Goal: Information Seeking & Learning: Learn about a topic

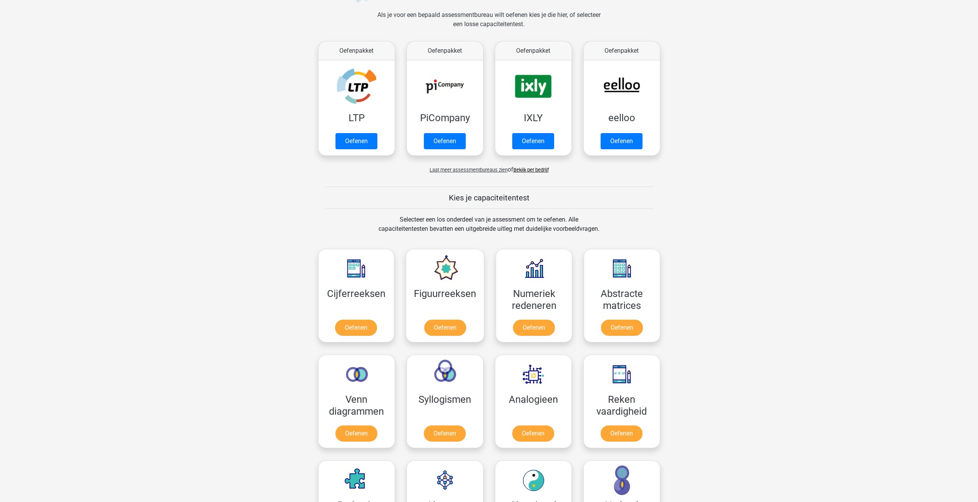
scroll to position [115, 0]
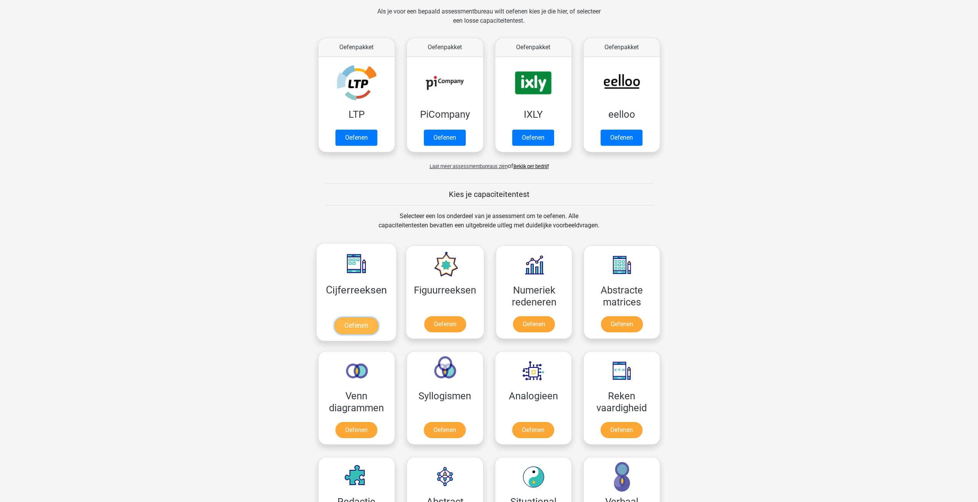
click at [358, 328] on link "Oefenen" at bounding box center [356, 325] width 44 height 17
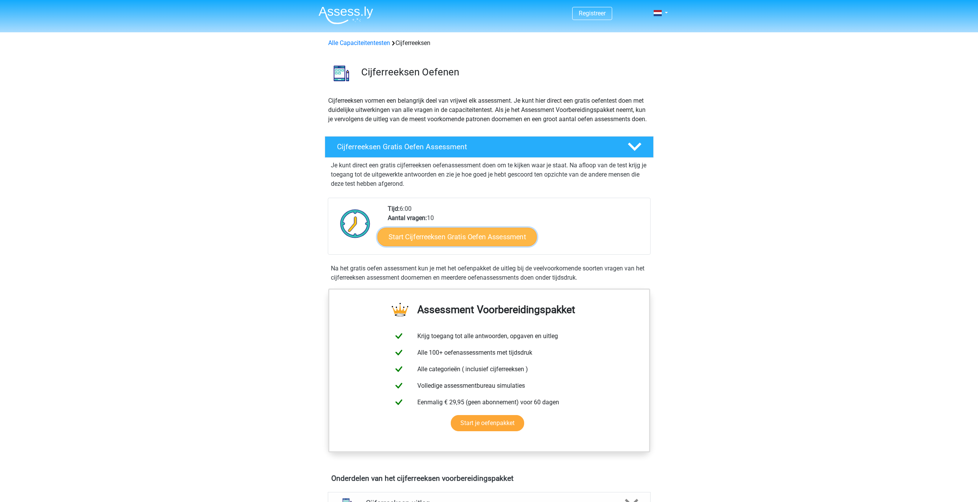
click at [450, 246] on link "Start Cijferreeksen Gratis Oefen Assessment" at bounding box center [458, 236] width 160 height 18
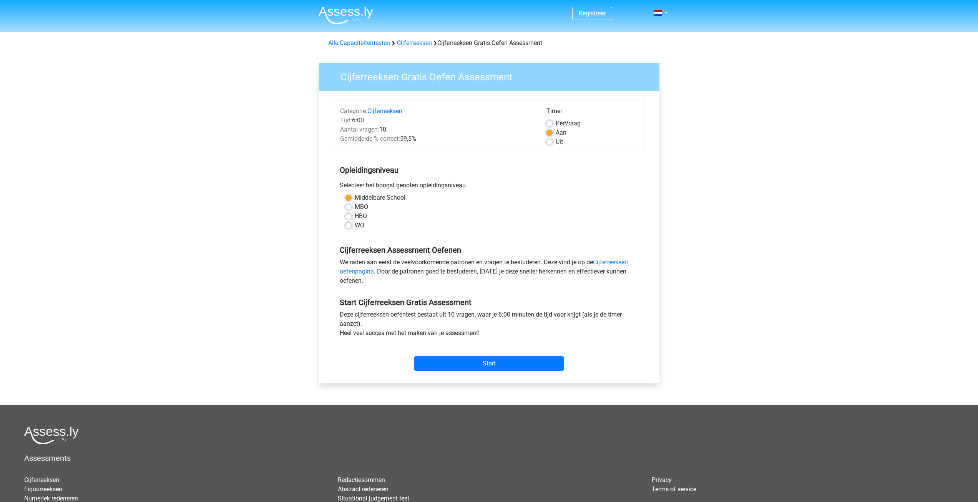
click at [355, 207] on label "MBO" at bounding box center [361, 206] width 13 height 9
click at [348, 207] on input "MBO" at bounding box center [349, 206] width 6 height 8
radio input "true"
click at [355, 216] on label "HBO" at bounding box center [361, 215] width 12 height 9
click at [349, 216] on input "HBO" at bounding box center [349, 215] width 6 height 8
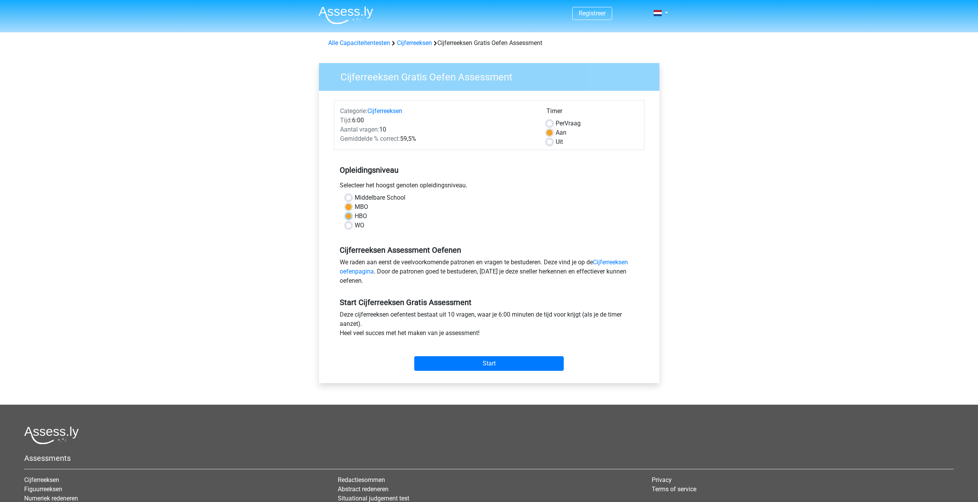
radio input "true"
click at [556, 124] on label "Per Vraag" at bounding box center [568, 123] width 25 height 9
click at [551, 124] on input "Per Vraag" at bounding box center [550, 123] width 6 height 8
radio input "true"
click at [534, 364] on input "Start" at bounding box center [489, 363] width 150 height 15
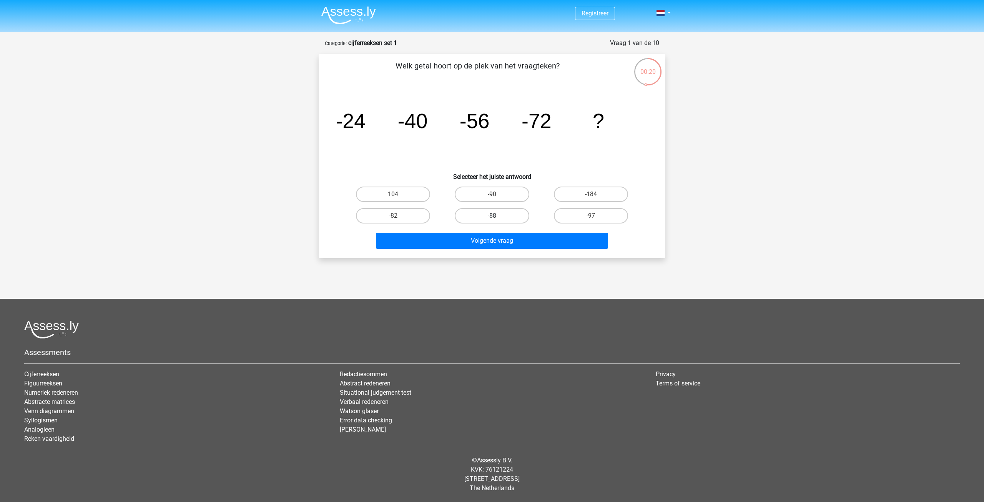
click at [504, 209] on label "-88" at bounding box center [492, 215] width 74 height 15
click at [497, 216] on input "-88" at bounding box center [494, 218] width 5 height 5
radio input "true"
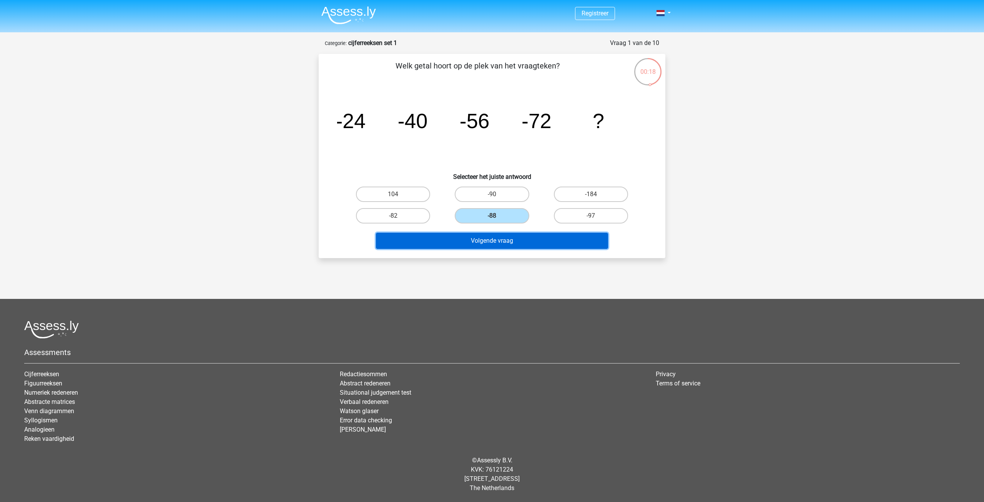
click at [554, 243] on button "Volgende vraag" at bounding box center [492, 241] width 233 height 16
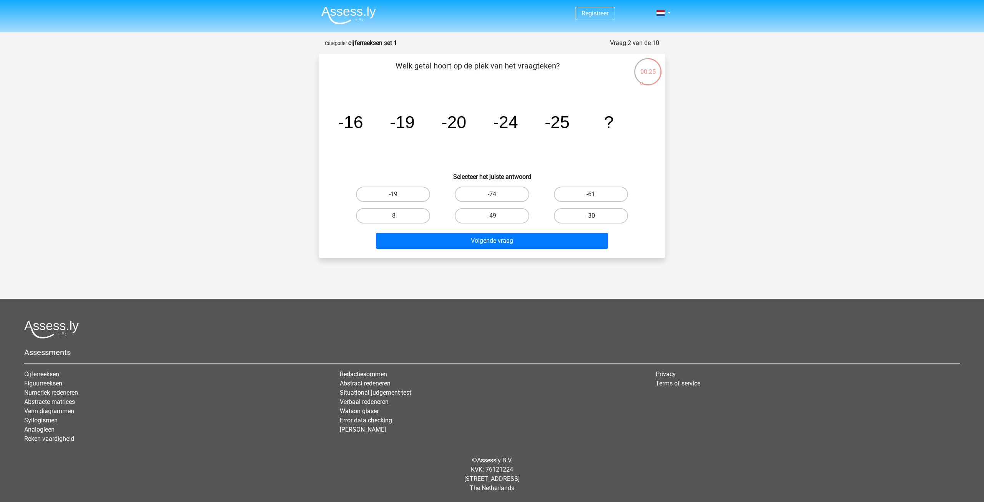
click at [606, 213] on label "-30" at bounding box center [591, 215] width 74 height 15
click at [596, 216] on input "-30" at bounding box center [593, 218] width 5 height 5
radio input "true"
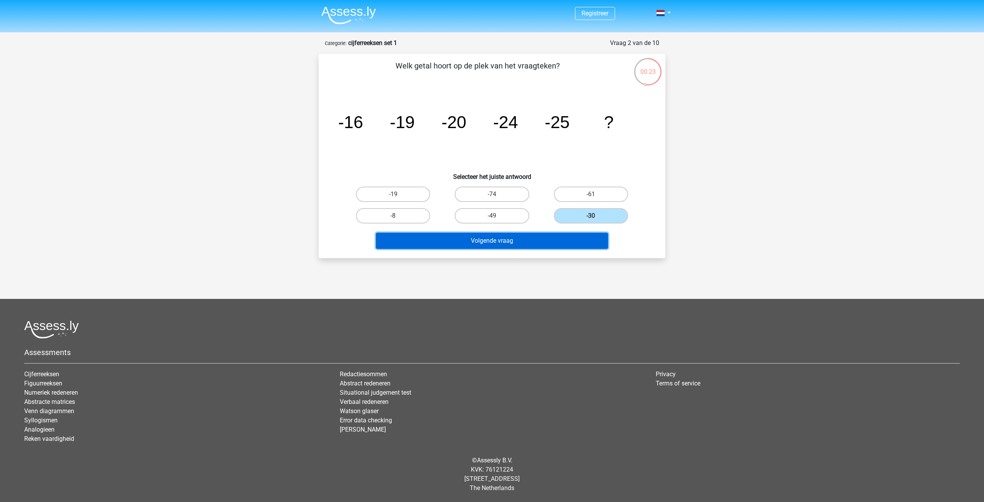
click at [562, 237] on button "Volgende vraag" at bounding box center [492, 241] width 233 height 16
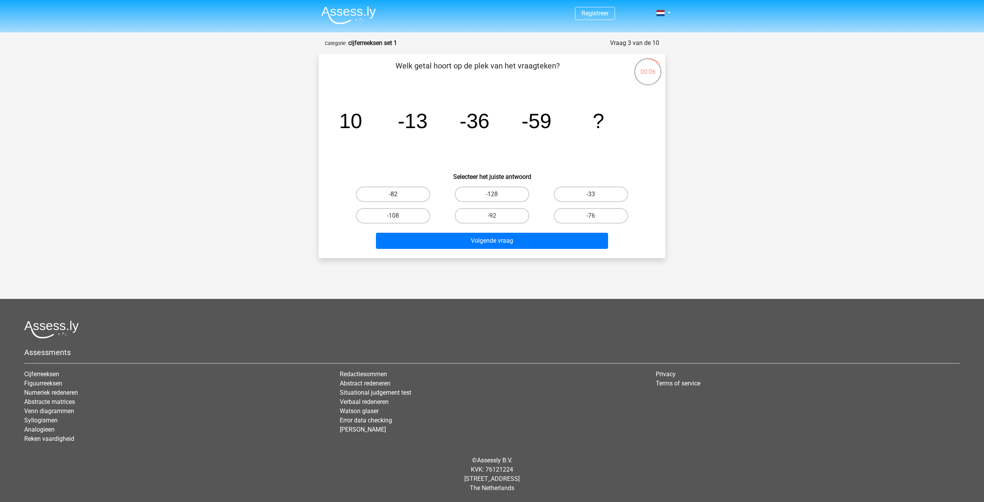
click at [419, 196] on label "-82" at bounding box center [393, 193] width 74 height 15
click at [398, 196] on input "-82" at bounding box center [395, 196] width 5 height 5
radio input "true"
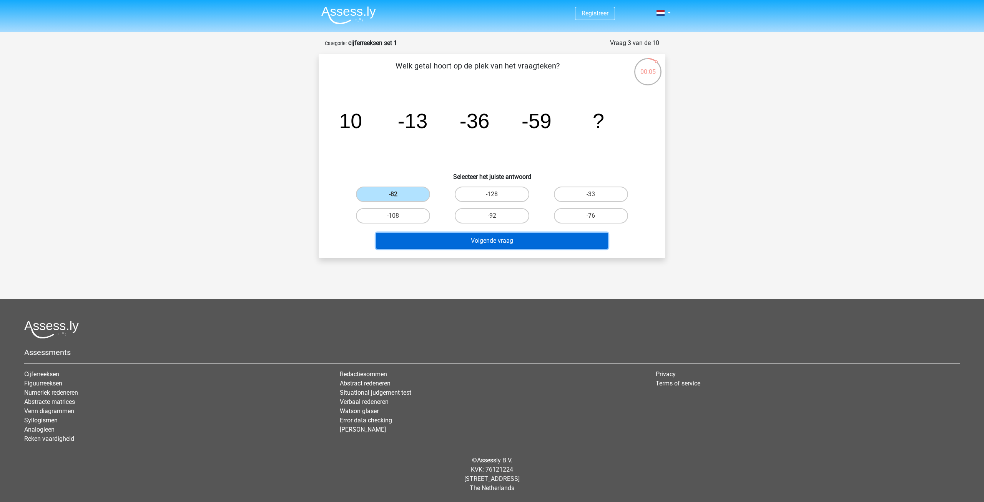
click at [484, 240] on button "Volgende vraag" at bounding box center [492, 241] width 233 height 16
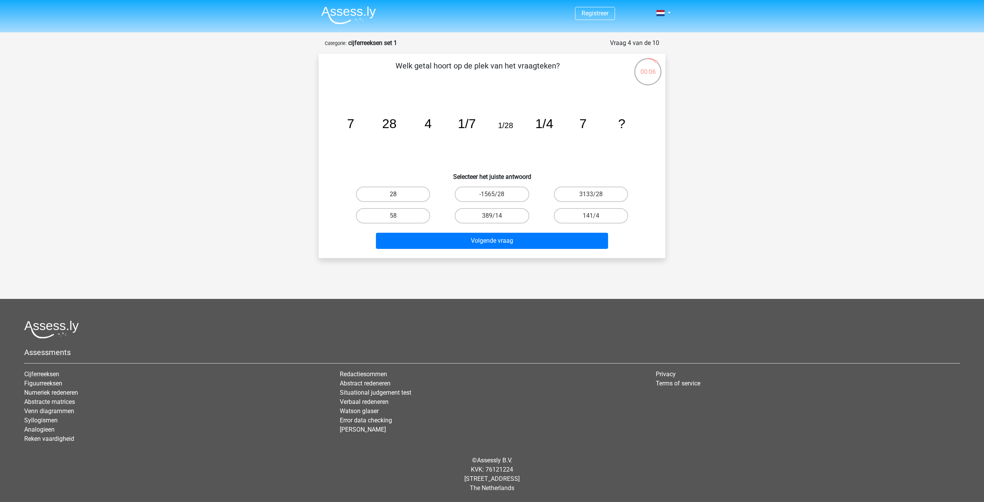
click at [419, 193] on label "28" at bounding box center [393, 193] width 74 height 15
click at [398, 194] on input "28" at bounding box center [395, 196] width 5 height 5
radio input "true"
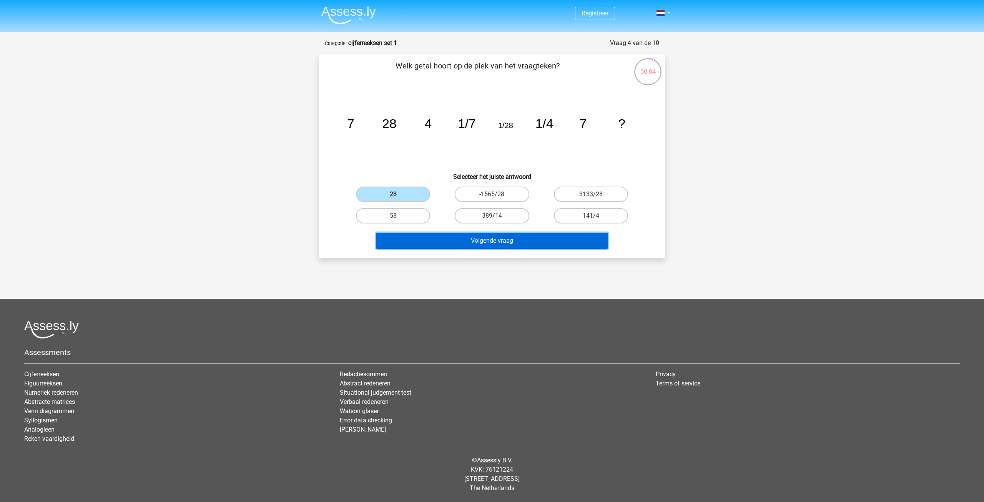
click at [494, 243] on button "Volgende vraag" at bounding box center [492, 241] width 233 height 16
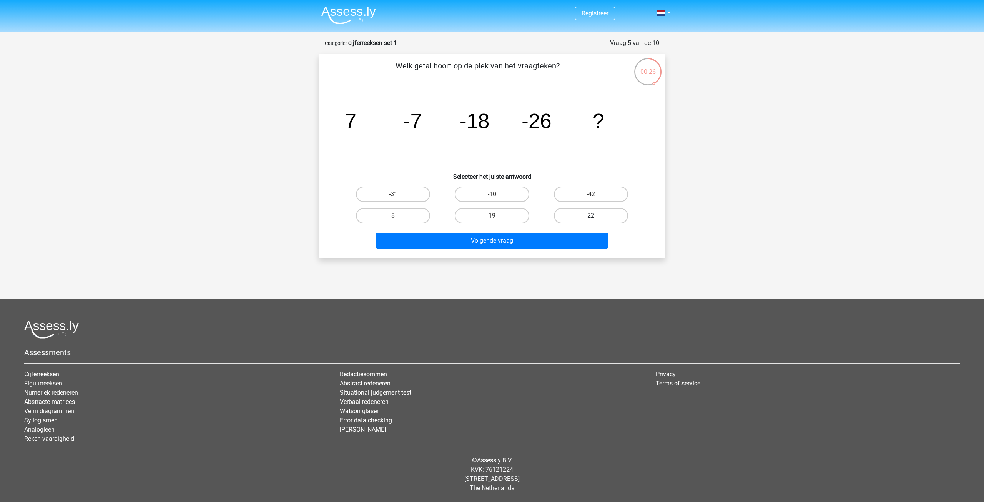
click at [596, 216] on label "22" at bounding box center [591, 215] width 74 height 15
click at [596, 216] on input "22" at bounding box center [593, 218] width 5 height 5
radio input "true"
click at [413, 196] on label "-31" at bounding box center [393, 193] width 74 height 15
click at [398, 196] on input "-31" at bounding box center [395, 196] width 5 height 5
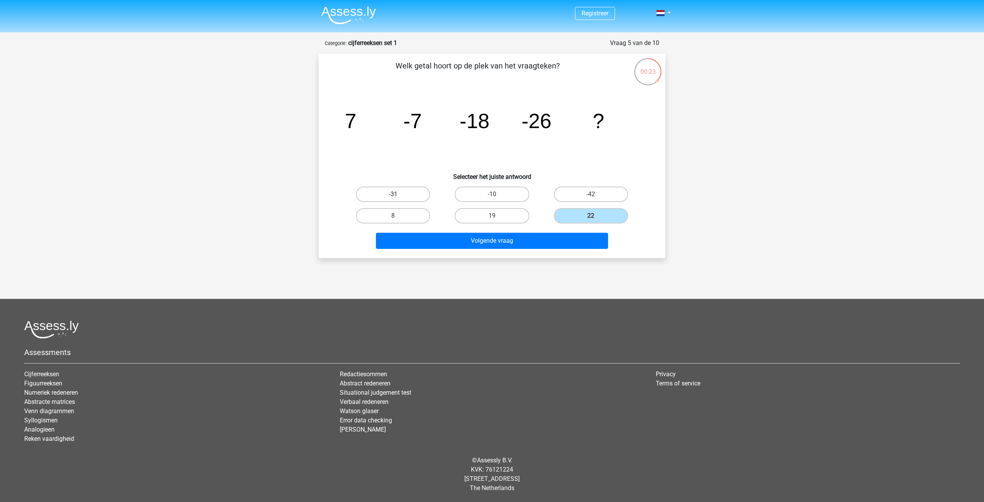
radio input "true"
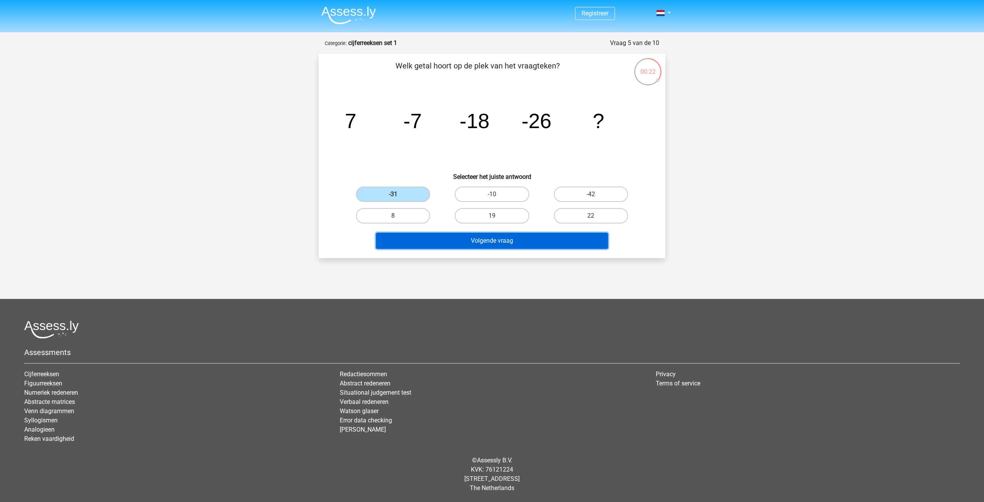
click at [541, 237] on button "Volgende vraag" at bounding box center [492, 241] width 233 height 16
drag, startPoint x: 545, startPoint y: 238, endPoint x: 402, endPoint y: 168, distance: 158.7
click at [403, 169] on div "Welk getal hoort op de plek van het vraagteken? image/svg+xml 7 7/5 -13/5 -13/2…" at bounding box center [492, 156] width 341 height 192
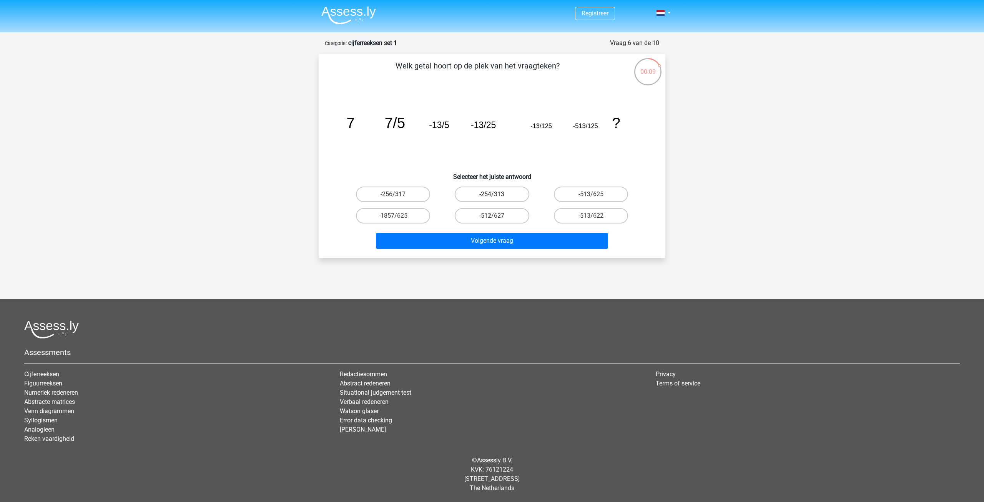
click at [463, 194] on label "-254/313" at bounding box center [492, 193] width 74 height 15
click at [492, 194] on input "-254/313" at bounding box center [494, 196] width 5 height 5
radio input "true"
click at [474, 193] on label "-254/313" at bounding box center [492, 193] width 74 height 15
click at [492, 194] on input "-254/313" at bounding box center [494, 196] width 5 height 5
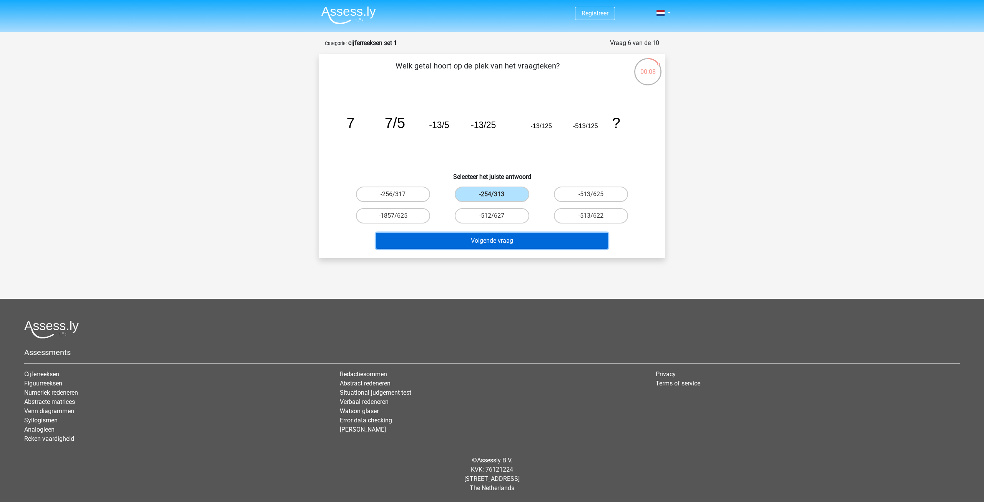
click at [482, 240] on button "Volgende vraag" at bounding box center [492, 241] width 233 height 16
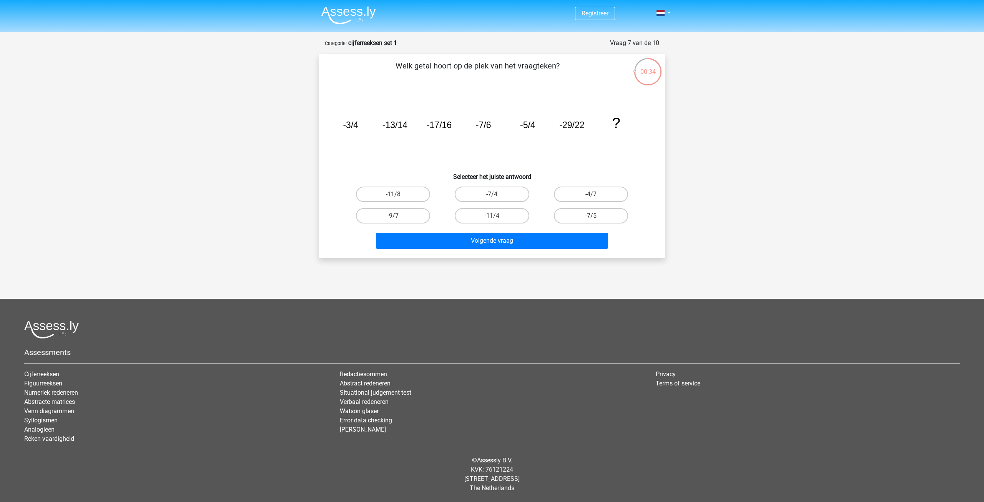
click at [582, 219] on label "-7/5" at bounding box center [591, 215] width 74 height 15
click at [591, 219] on input "-7/5" at bounding box center [593, 218] width 5 height 5
radio input "true"
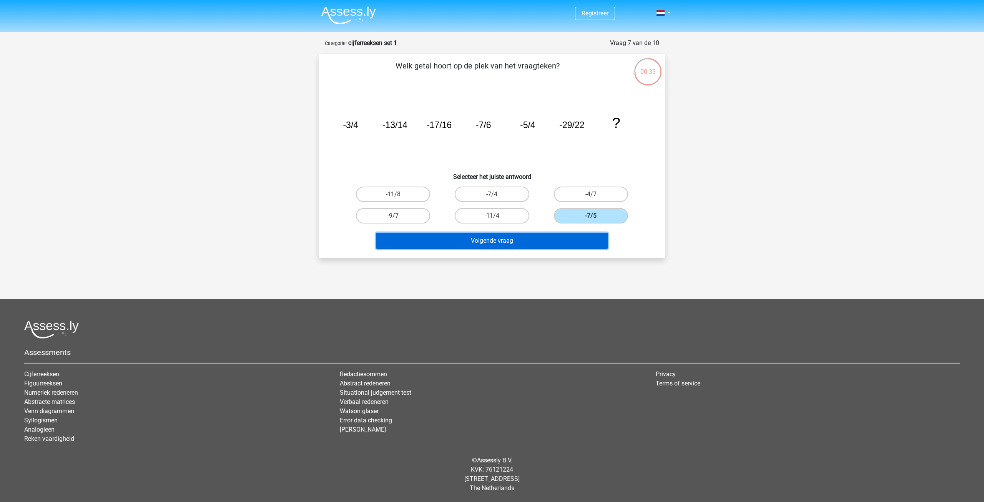
click at [565, 233] on button "Volgende vraag" at bounding box center [492, 241] width 233 height 16
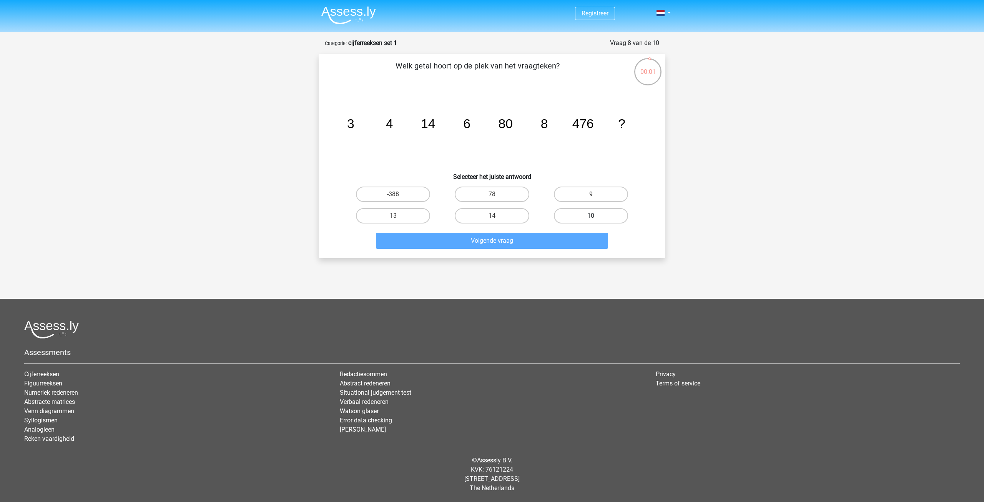
drag, startPoint x: 582, startPoint y: 214, endPoint x: 585, endPoint y: 217, distance: 4.4
click at [584, 217] on label "10" at bounding box center [591, 215] width 74 height 15
click at [591, 217] on input "10" at bounding box center [593, 218] width 5 height 5
radio input "true"
click at [417, 197] on label "485" at bounding box center [393, 193] width 74 height 15
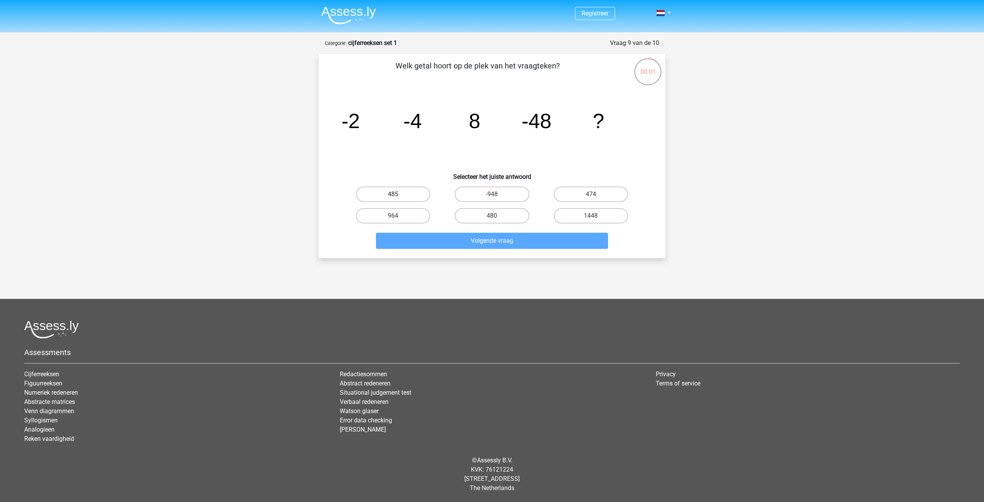
click at [398, 197] on input "485" at bounding box center [395, 196] width 5 height 5
radio input "true"
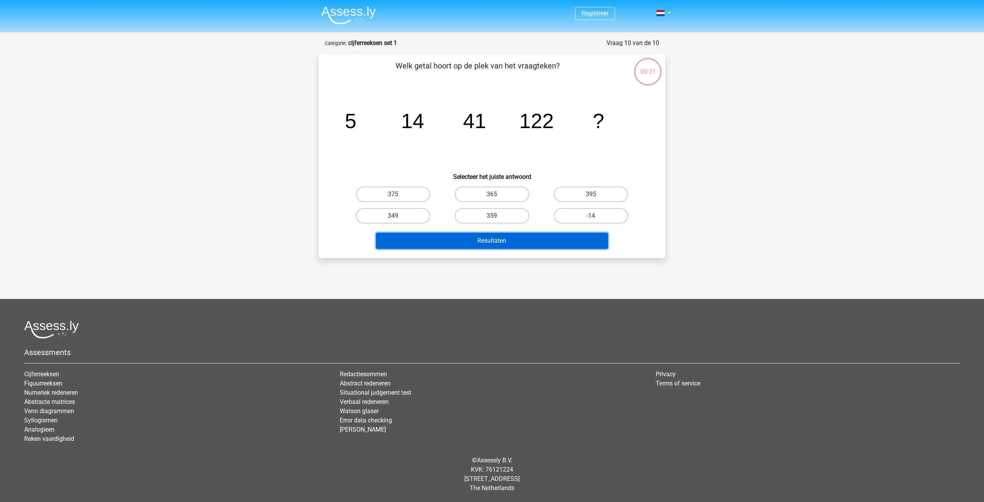
click at [474, 243] on button "Resultaten" at bounding box center [492, 241] width 233 height 16
click at [500, 200] on label "365" at bounding box center [492, 193] width 74 height 15
click at [497, 199] on input "365" at bounding box center [494, 196] width 5 height 5
radio input "true"
click at [501, 244] on button "Resultaten" at bounding box center [492, 241] width 233 height 16
